Goal: Information Seeking & Learning: Learn about a topic

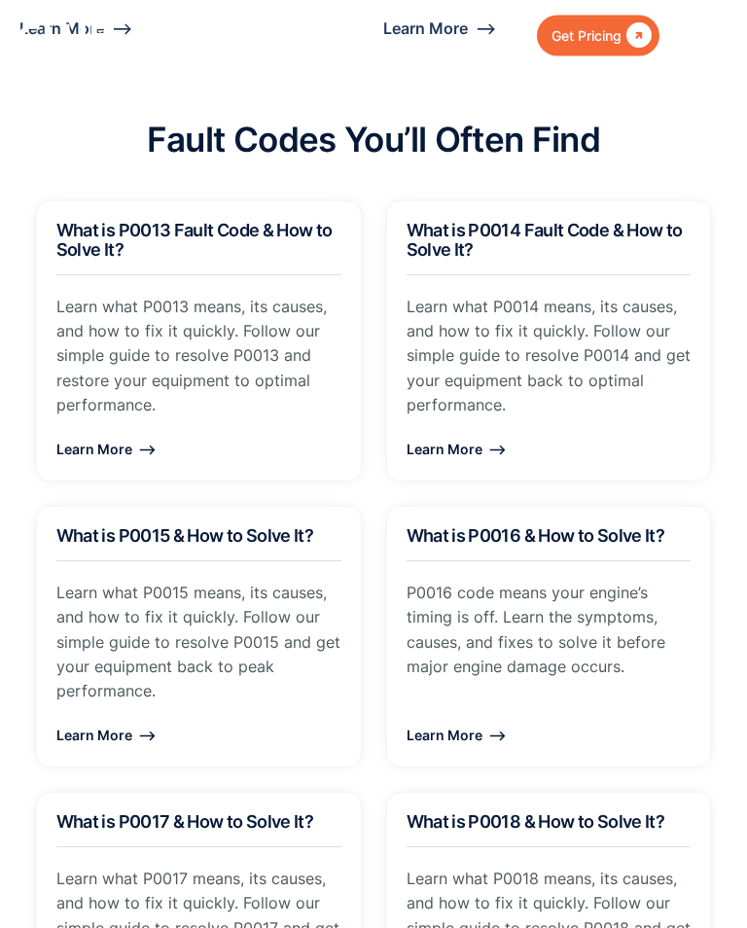
scroll to position [2494, 0]
click at [72, 747] on div "Learn More ⟶" at bounding box center [198, 735] width 285 height 24
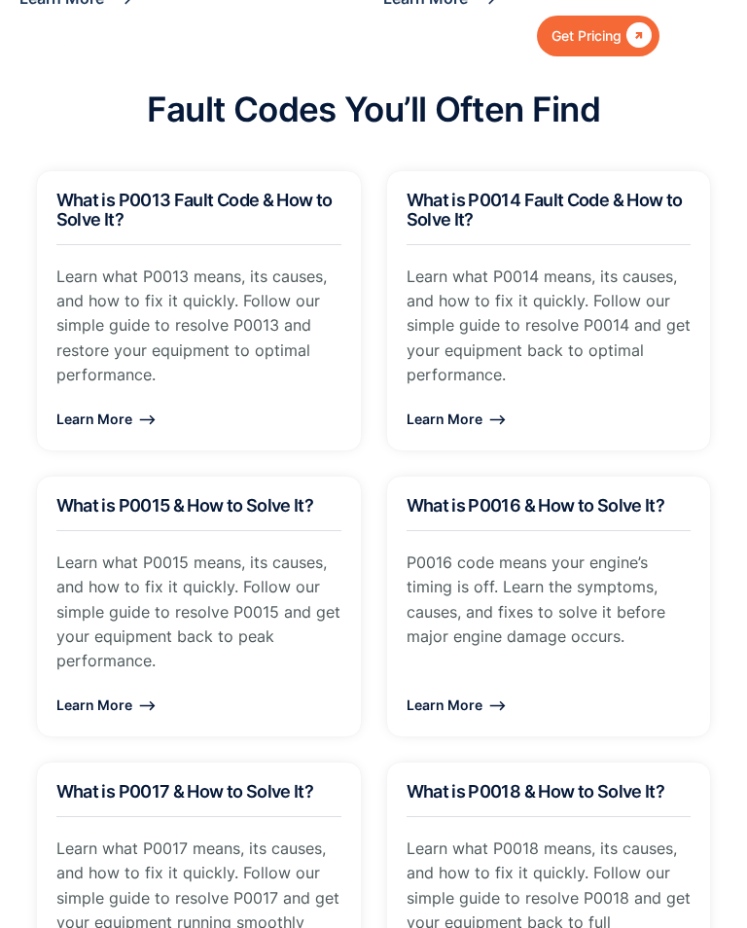
click at [92, 364] on p "Learn what P0013 means, its causes, and how to fix it quickly. Follow our simpl…" at bounding box center [198, 326] width 285 height 123
